Goal: Use online tool/utility: Utilize a website feature to perform a specific function

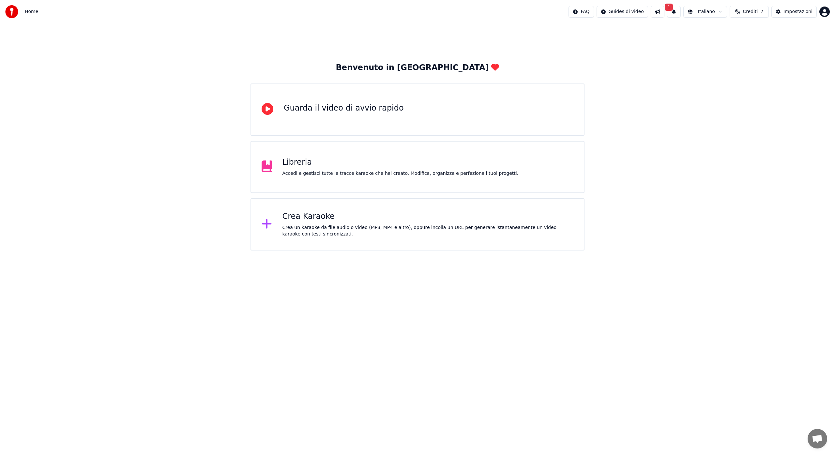
click at [316, 220] on div "Crea Karaoke" at bounding box center [427, 216] width 291 height 10
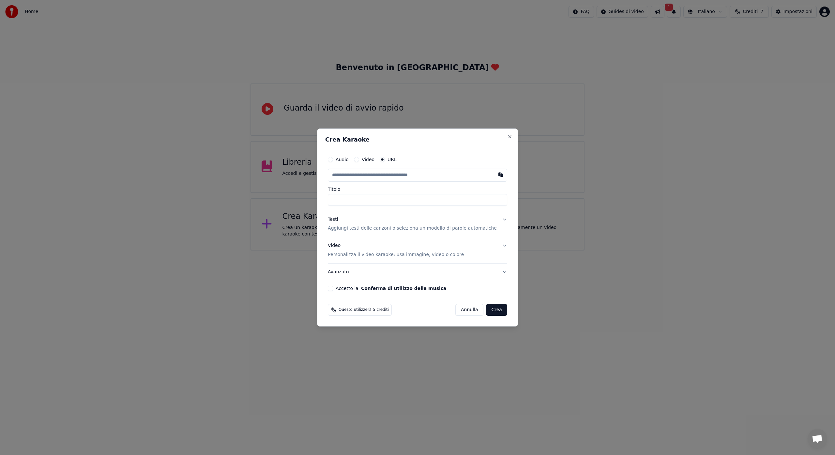
click at [359, 159] on button "Video" at bounding box center [356, 159] width 5 height 5
click at [350, 199] on input "Titolo" at bounding box center [417, 200] width 179 height 12
click at [354, 174] on div "Scegli un file" at bounding box center [348, 175] width 40 height 12
click at [385, 160] on button "URL" at bounding box center [382, 159] width 5 height 5
click at [494, 175] on button "button" at bounding box center [500, 175] width 13 height 12
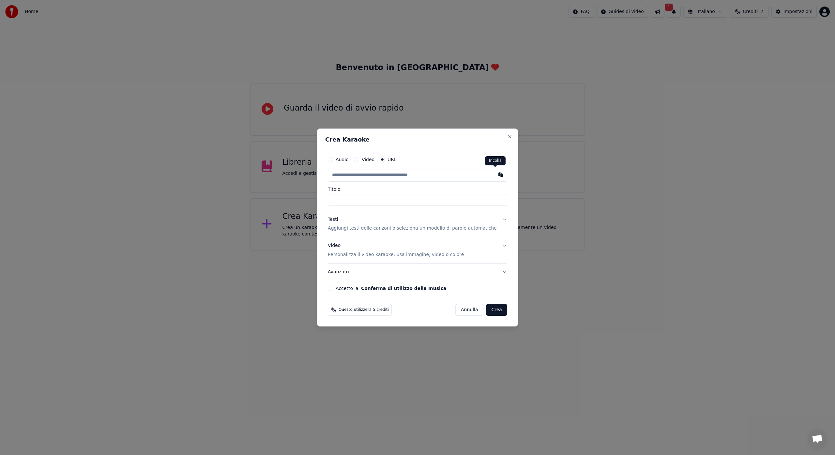
type input "**********"
click at [333, 288] on button "Accetto la Conferma di utilizzo della musica" at bounding box center [330, 288] width 5 height 5
click at [492, 309] on button "Crea" at bounding box center [496, 310] width 21 height 12
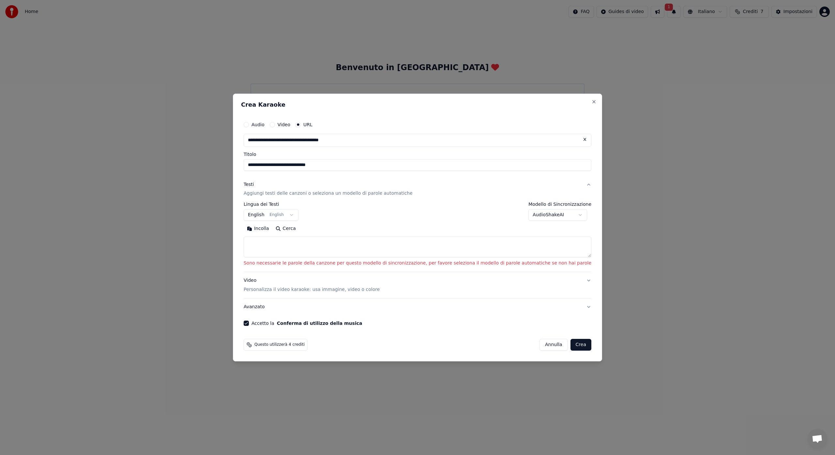
click at [571, 345] on button "Crea" at bounding box center [581, 345] width 21 height 12
click at [272, 229] on button "Incolla" at bounding box center [258, 229] width 29 height 10
type textarea "**********"
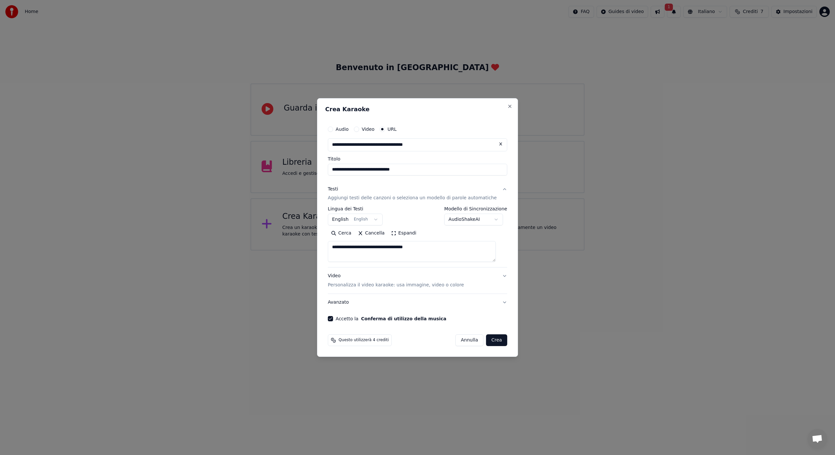
click at [494, 341] on button "Crea" at bounding box center [496, 340] width 21 height 12
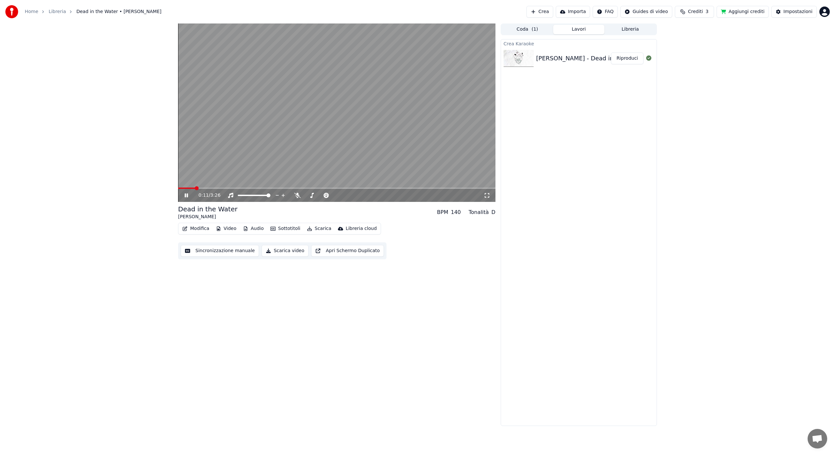
click at [487, 198] on div "0:11 / 3:26" at bounding box center [337, 195] width 312 height 7
click at [487, 197] on icon at bounding box center [487, 195] width 7 height 5
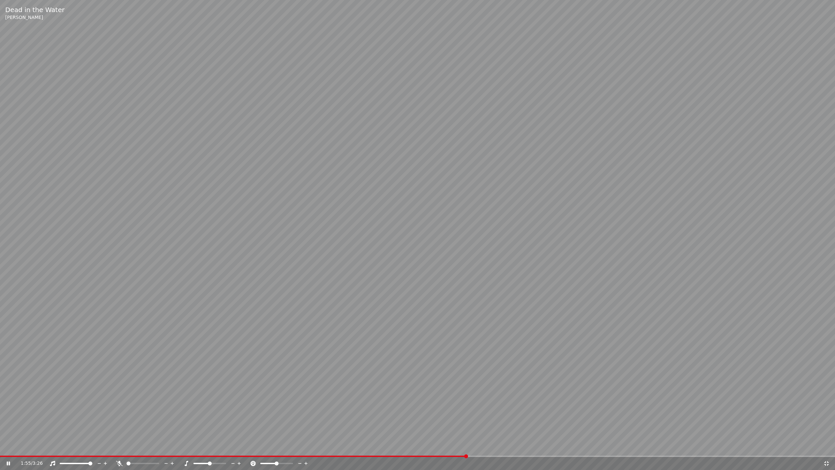
click at [827, 455] on icon at bounding box center [826, 463] width 7 height 5
